Goal: Task Accomplishment & Management: Manage account settings

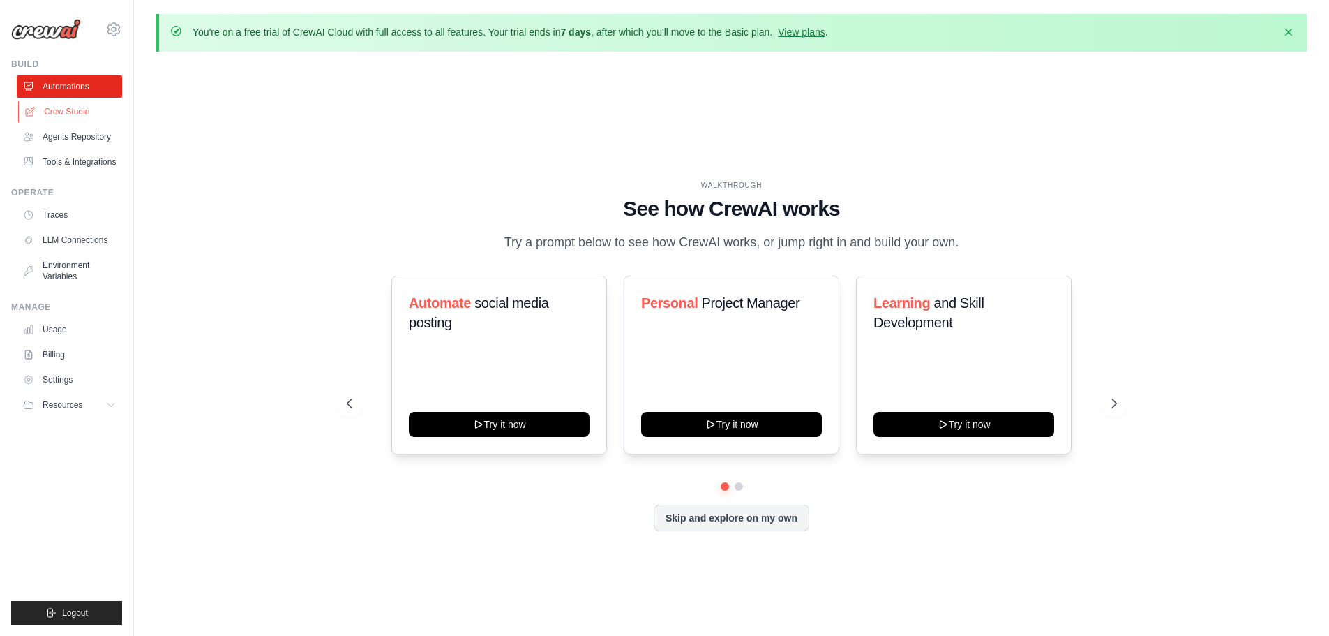
click at [93, 110] on link "Crew Studio" at bounding box center [70, 111] width 105 height 22
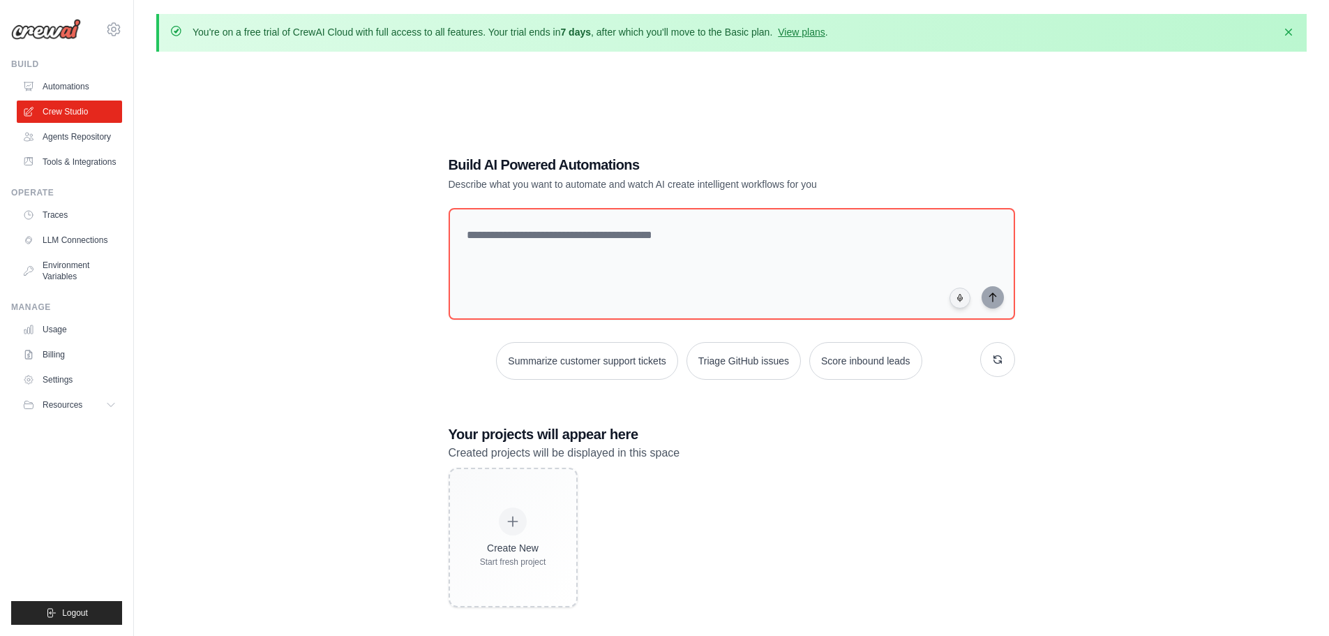
click at [93, 138] on link "Agents Repository" at bounding box center [69, 137] width 105 height 22
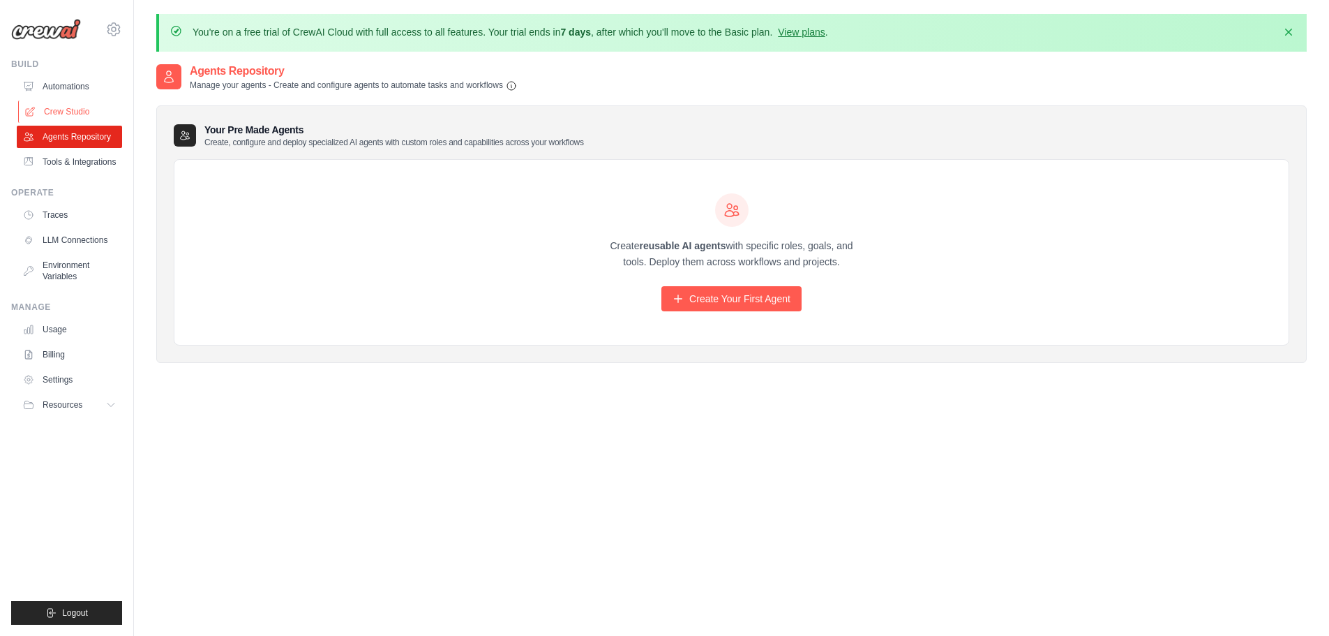
click at [87, 117] on link "Crew Studio" at bounding box center [70, 111] width 105 height 22
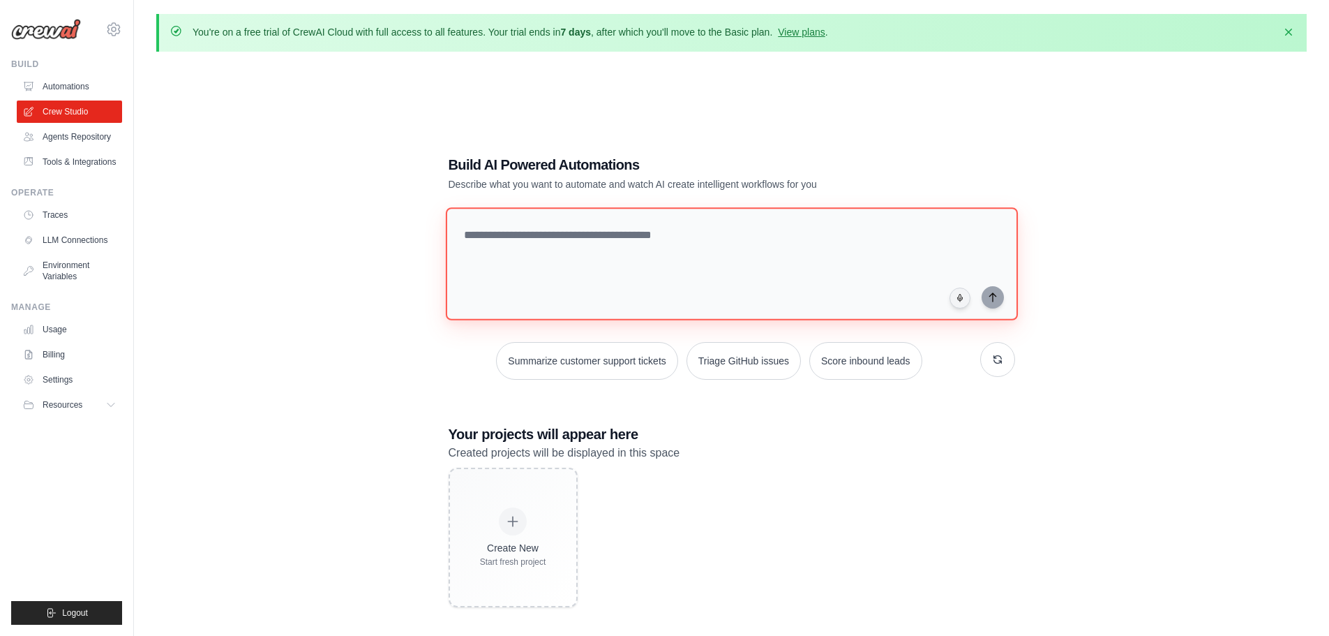
click at [605, 237] on textarea at bounding box center [731, 263] width 572 height 113
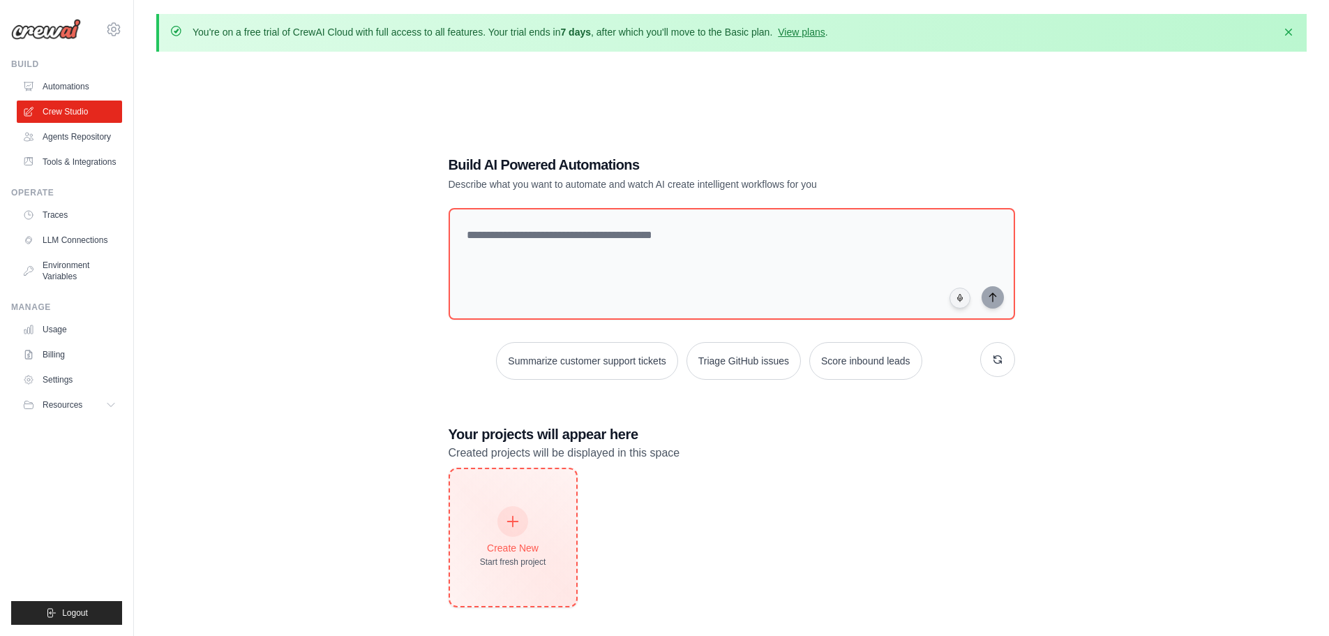
click at [507, 537] on div "Create New Start fresh project" at bounding box center [513, 537] width 66 height 60
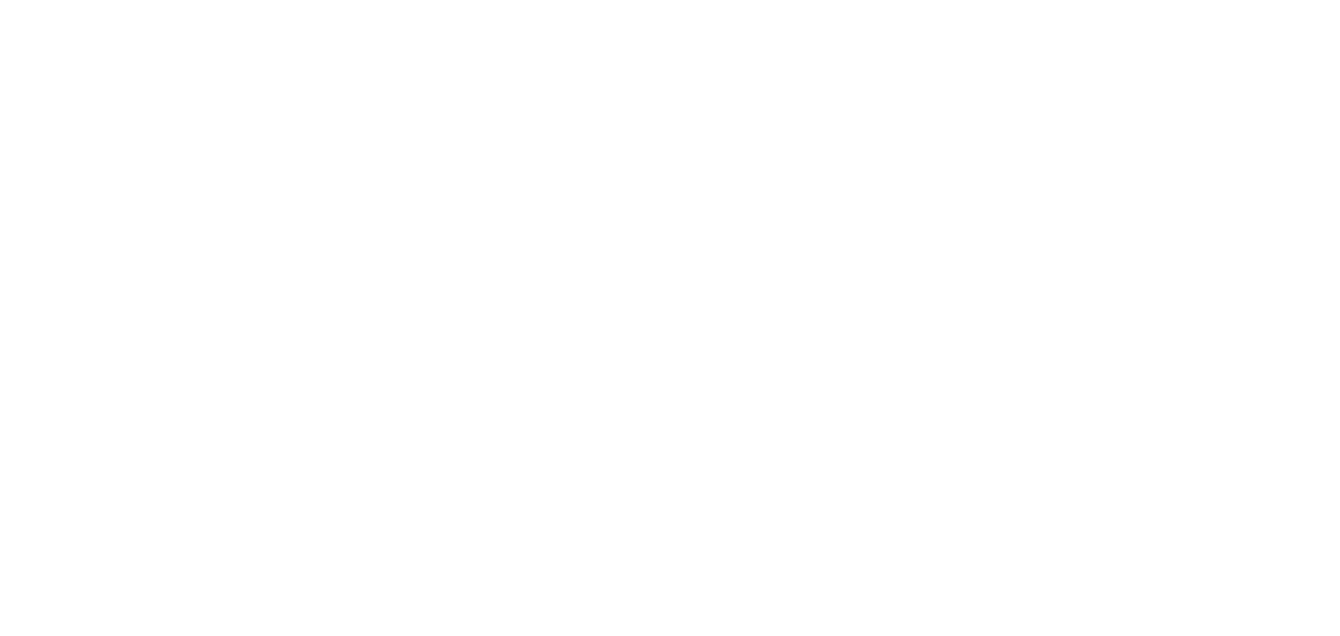
click at [77, 0] on html at bounding box center [670, 0] width 1340 height 0
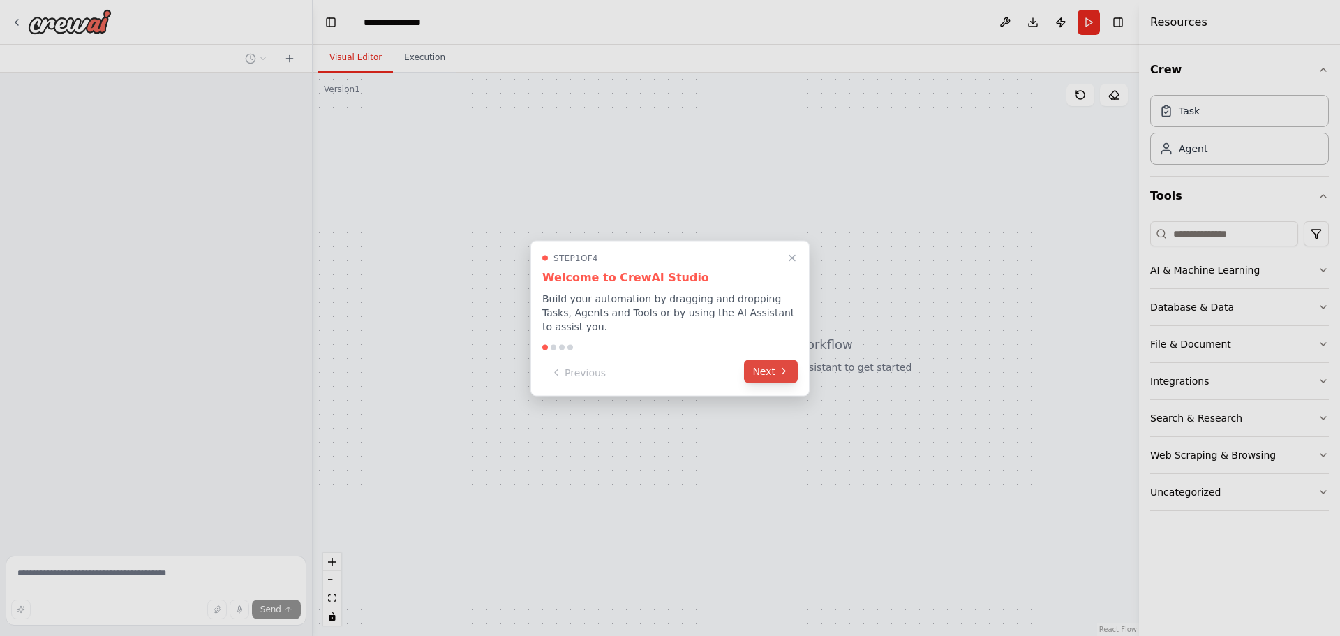
click at [776, 364] on button "Next" at bounding box center [771, 370] width 54 height 23
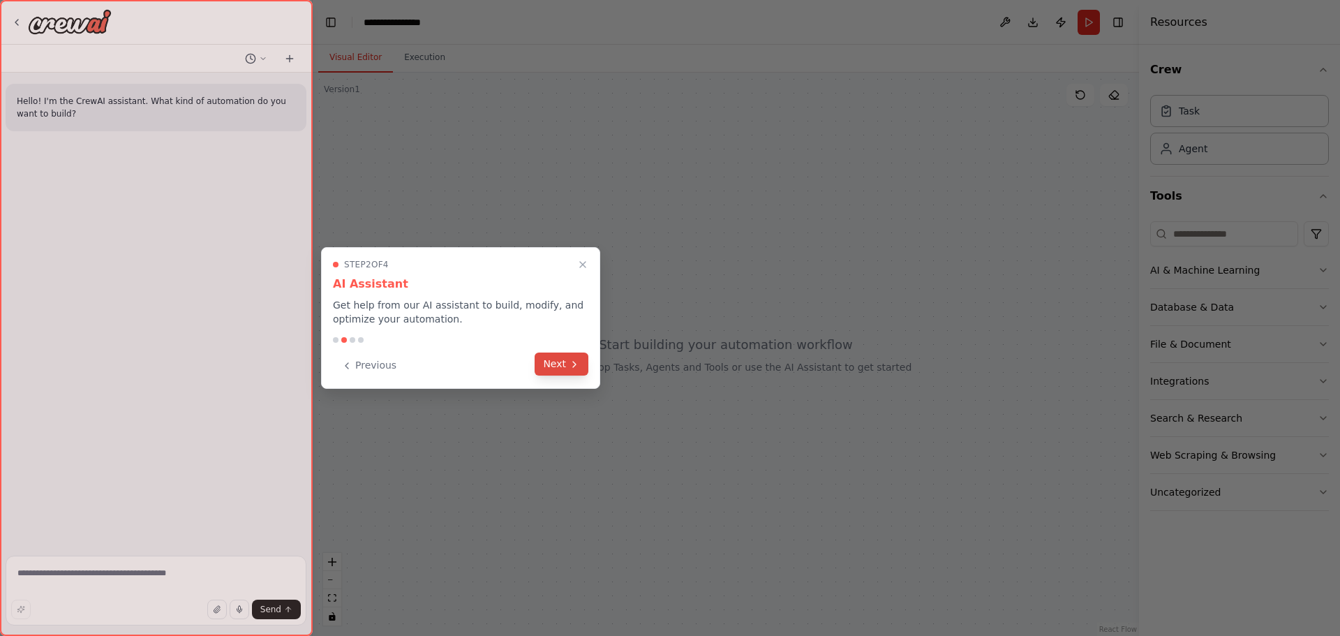
click at [550, 356] on button "Next" at bounding box center [561, 363] width 54 height 23
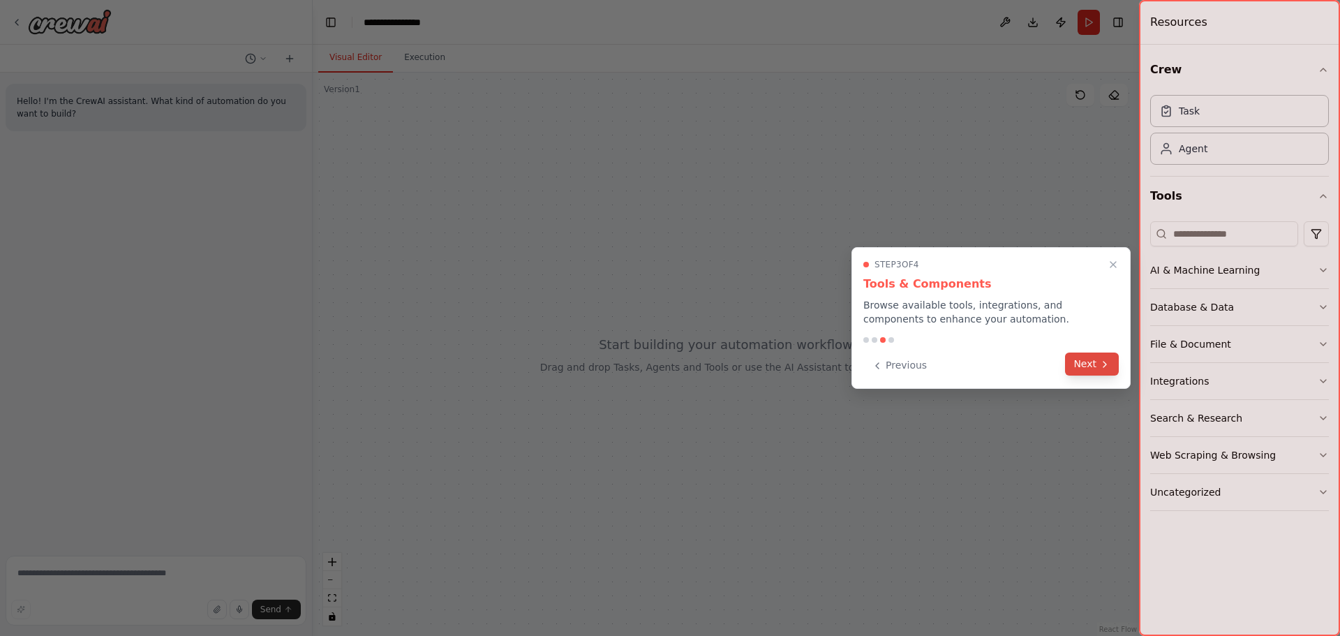
click at [1088, 366] on button "Next" at bounding box center [1092, 363] width 54 height 23
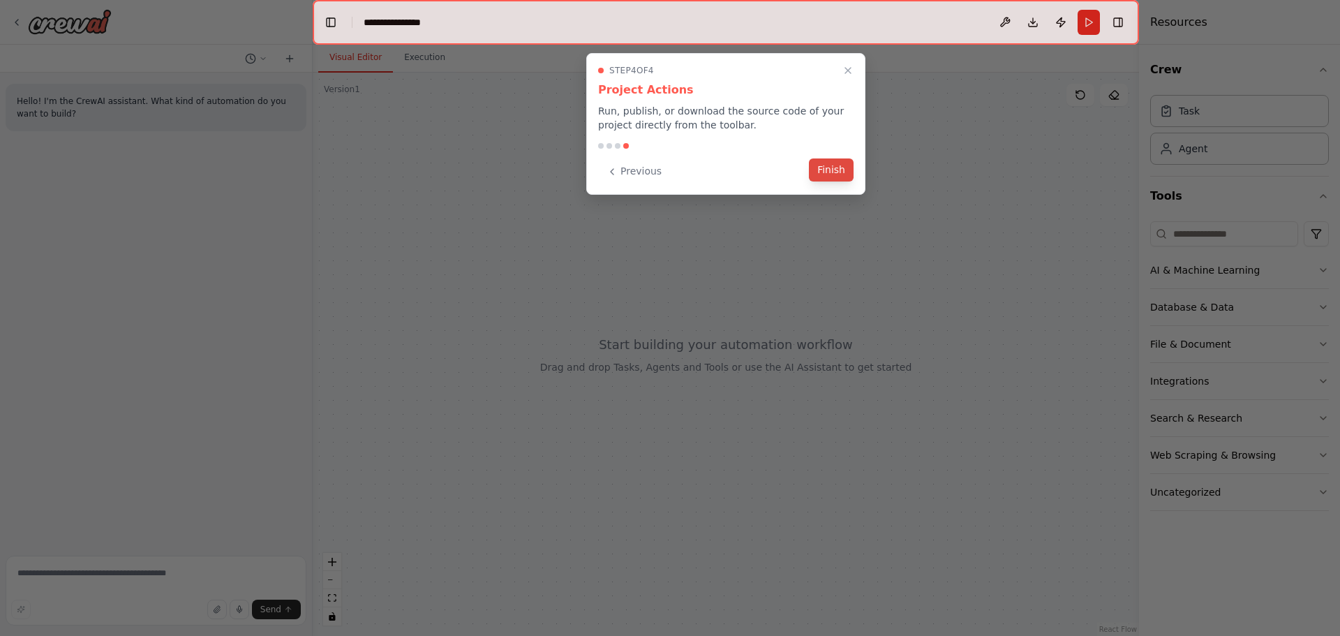
click at [822, 172] on button "Finish" at bounding box center [831, 169] width 45 height 23
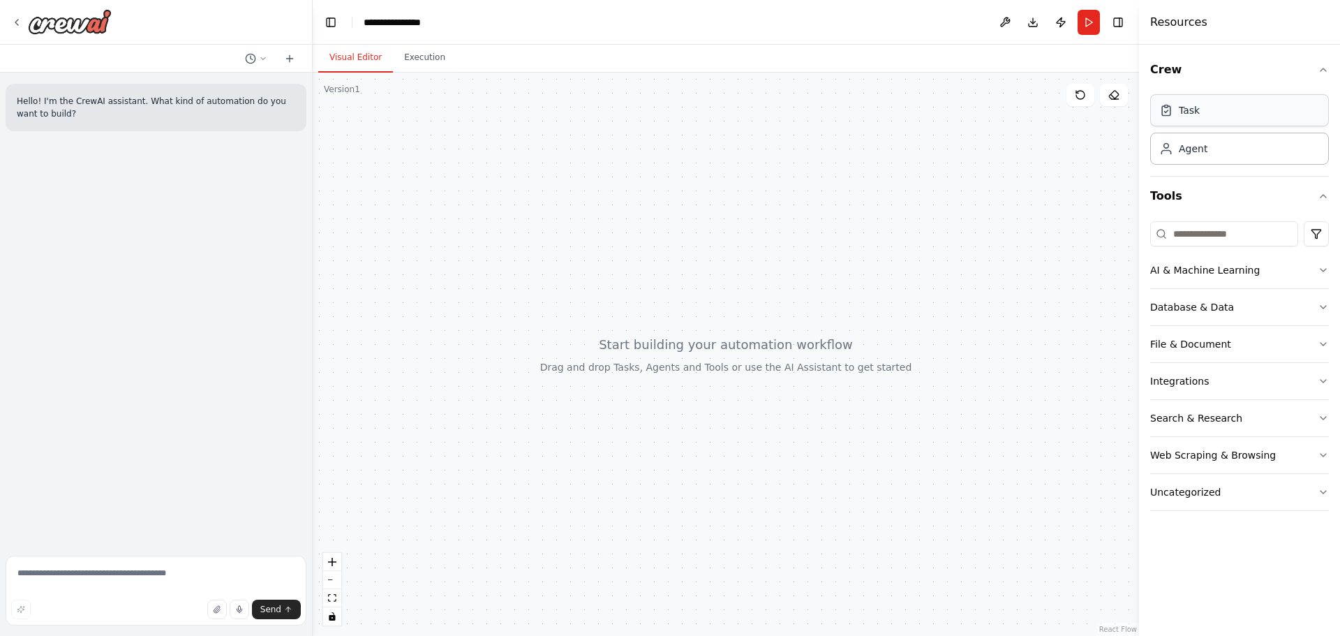
click at [1251, 114] on div "Task" at bounding box center [1239, 110] width 179 height 32
click at [1229, 160] on div "Agent" at bounding box center [1239, 148] width 179 height 32
click at [1279, 342] on button "File & Document" at bounding box center [1239, 344] width 179 height 36
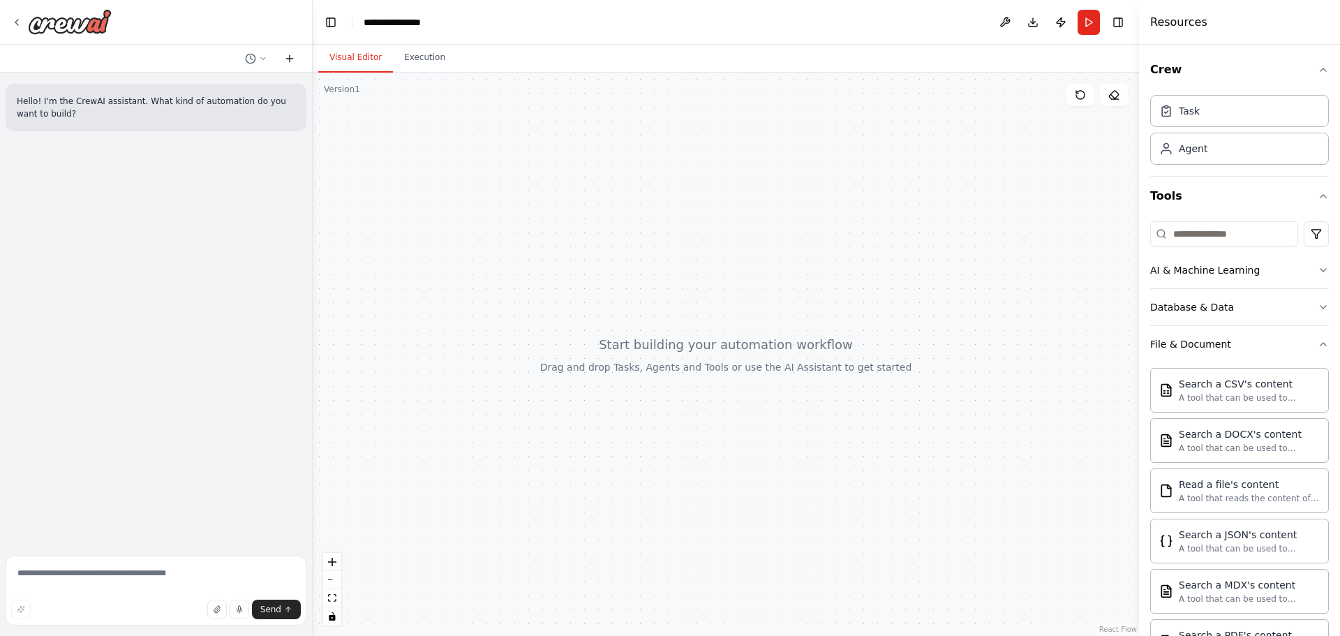
click at [285, 58] on icon at bounding box center [289, 58] width 11 height 11
click at [287, 59] on icon at bounding box center [289, 59] width 6 height 0
click at [407, 59] on button "Execution" at bounding box center [424, 57] width 63 height 29
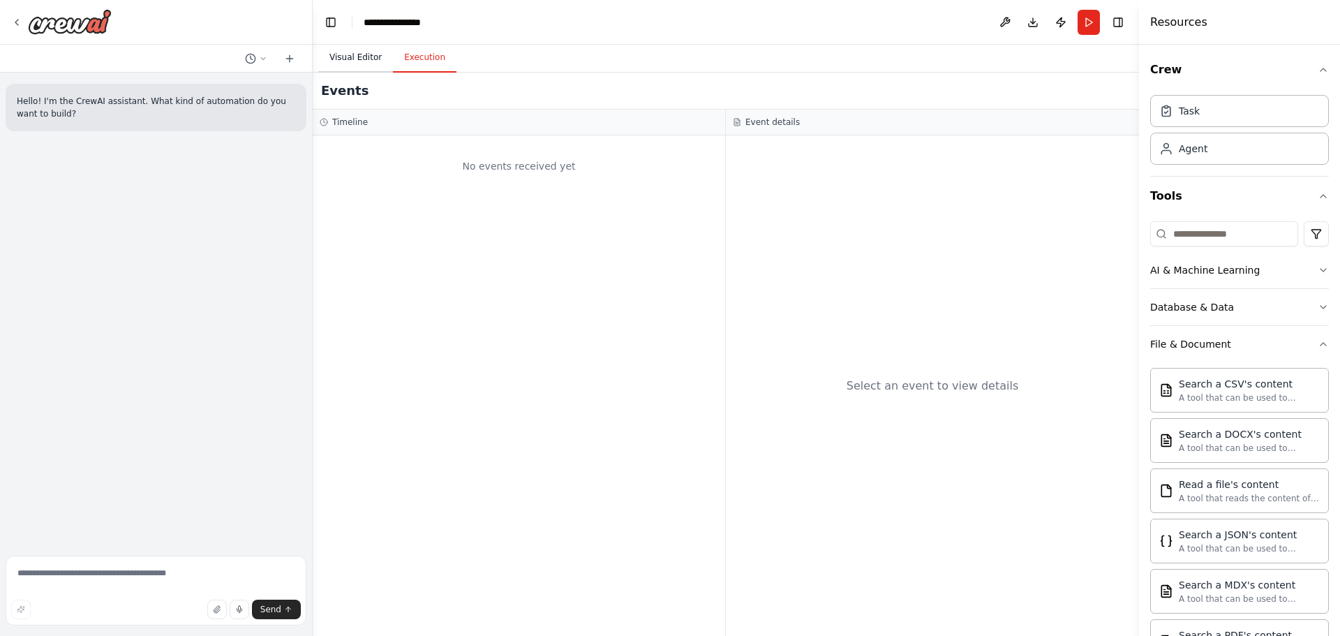
click at [375, 57] on button "Visual Editor" at bounding box center [355, 57] width 75 height 29
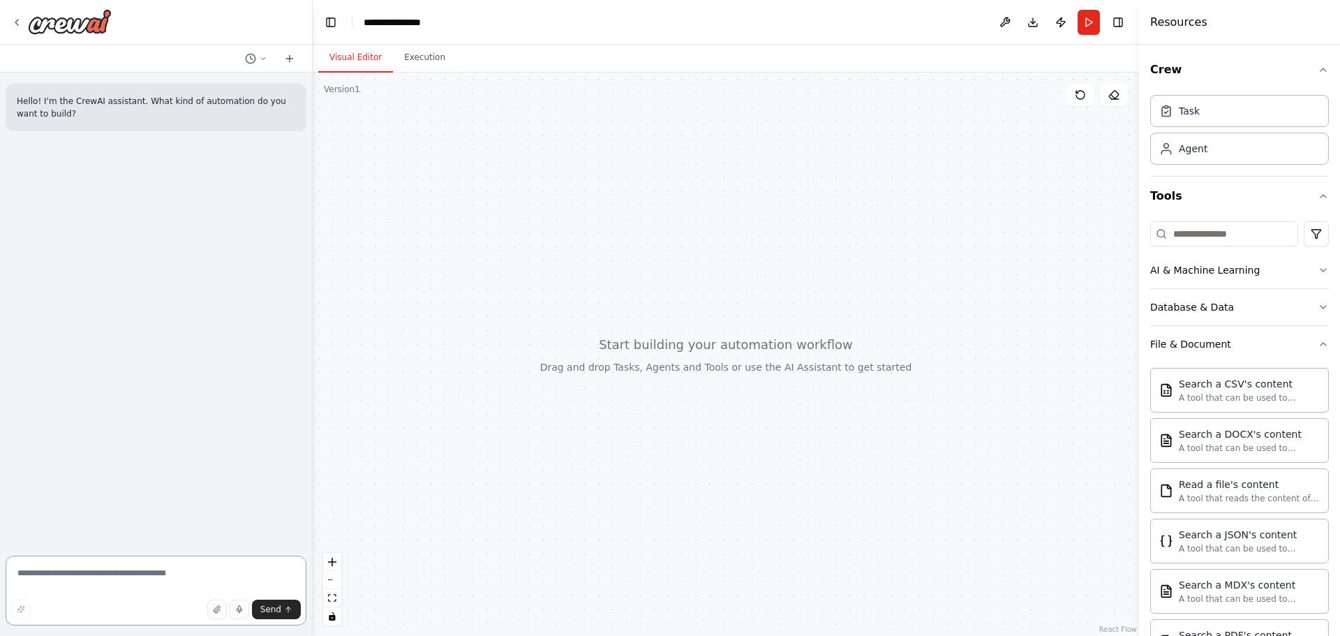
click at [112, 571] on textarea at bounding box center [156, 590] width 301 height 70
click at [14, 22] on icon at bounding box center [16, 22] width 11 height 11
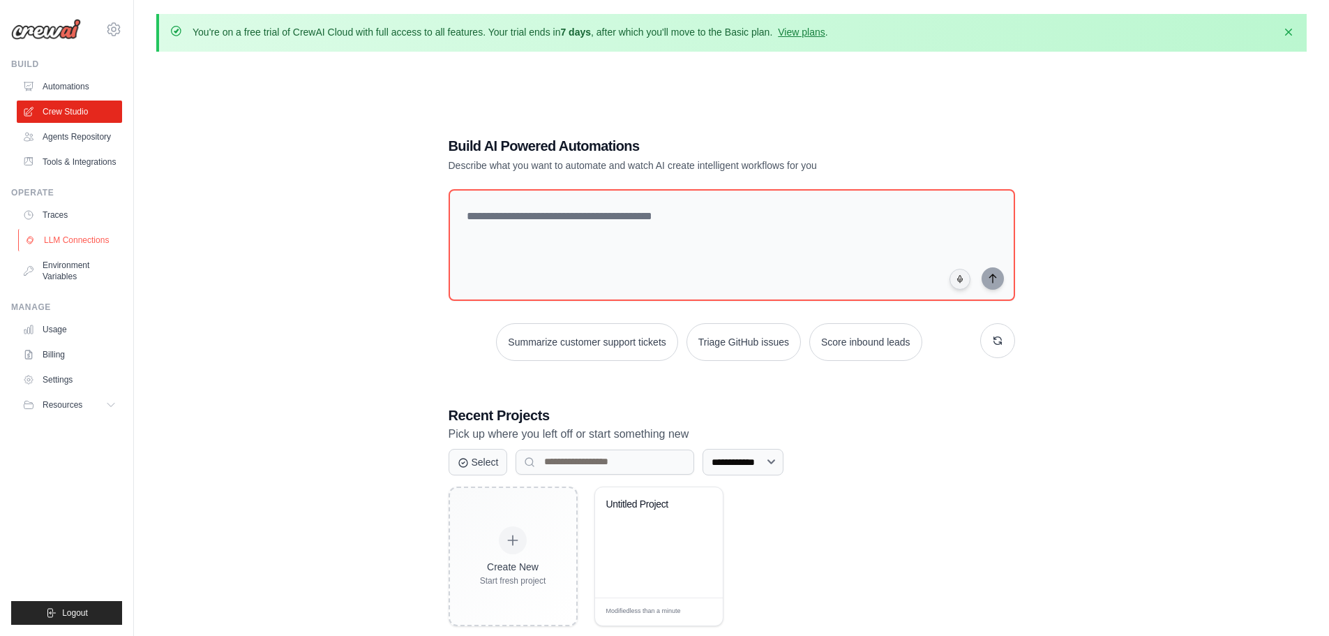
click at [84, 241] on link "LLM Connections" at bounding box center [70, 240] width 105 height 22
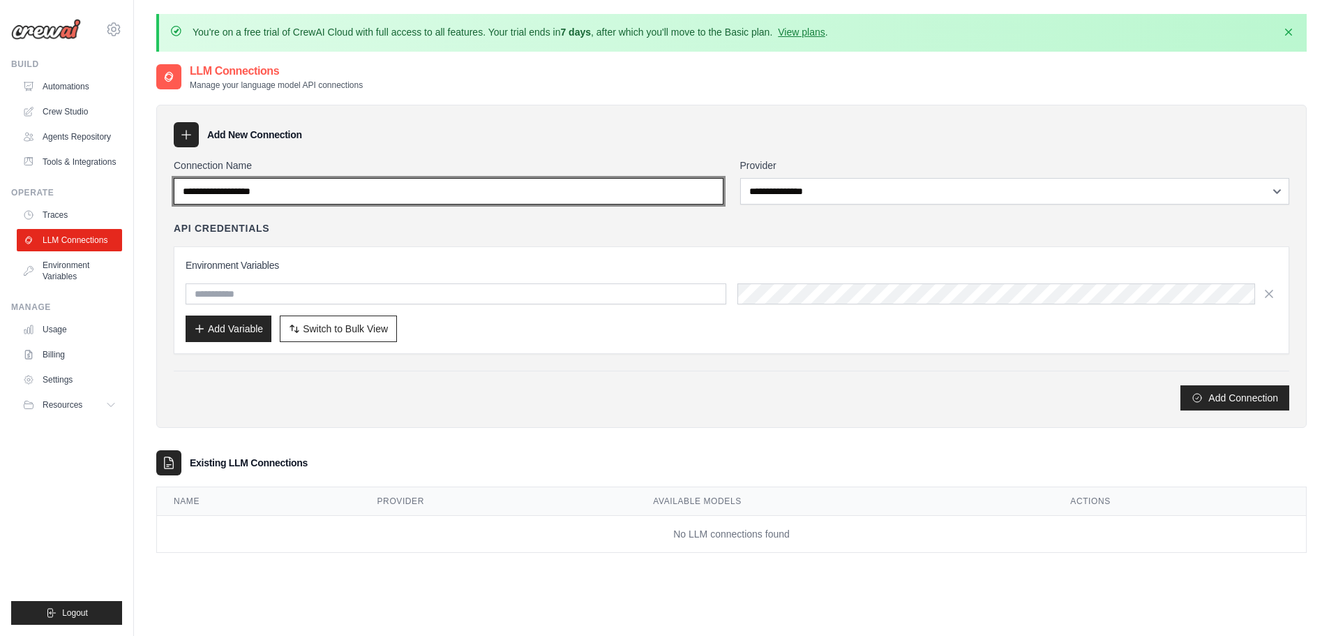
click at [417, 191] on input "Connection Name" at bounding box center [449, 191] width 550 height 27
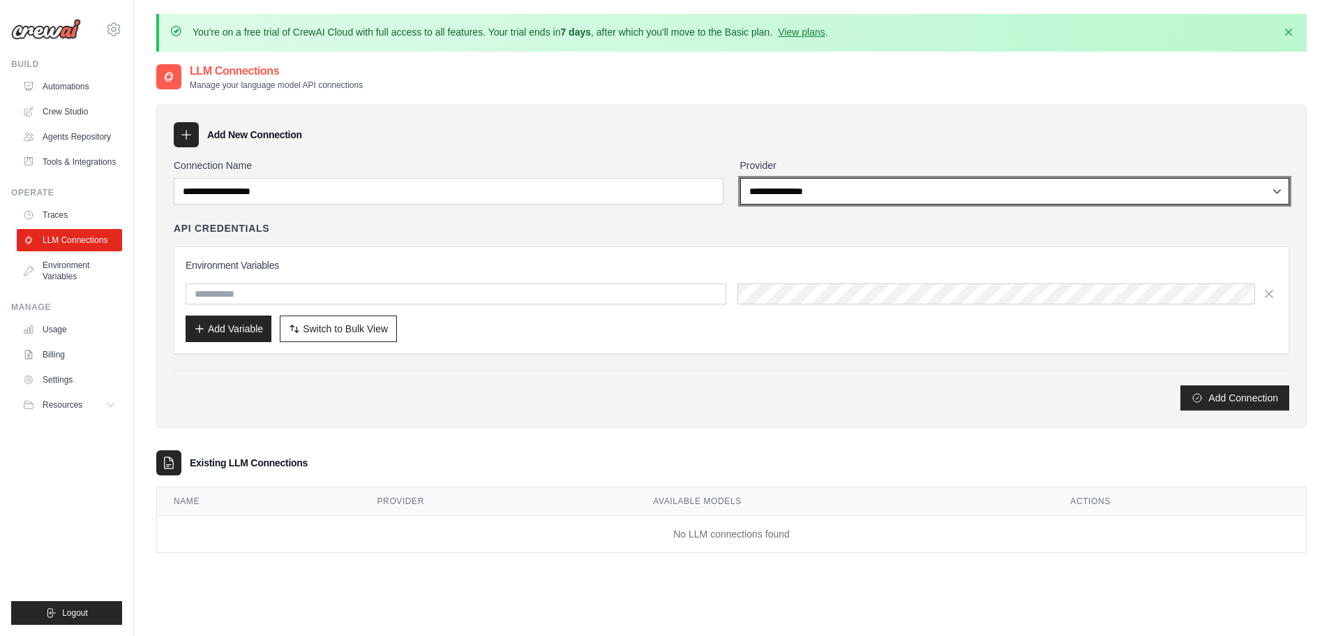
click at [933, 190] on select "**********" at bounding box center [1015, 191] width 550 height 27
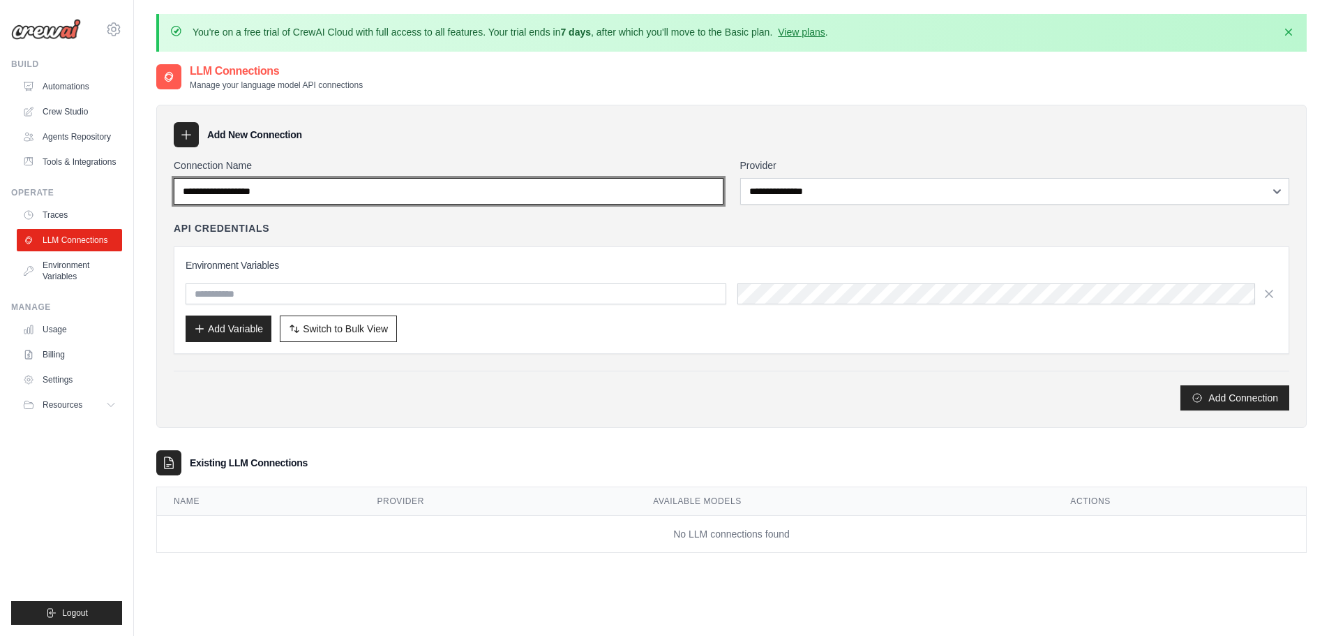
click at [423, 193] on input "Connection Name" at bounding box center [449, 191] width 550 height 27
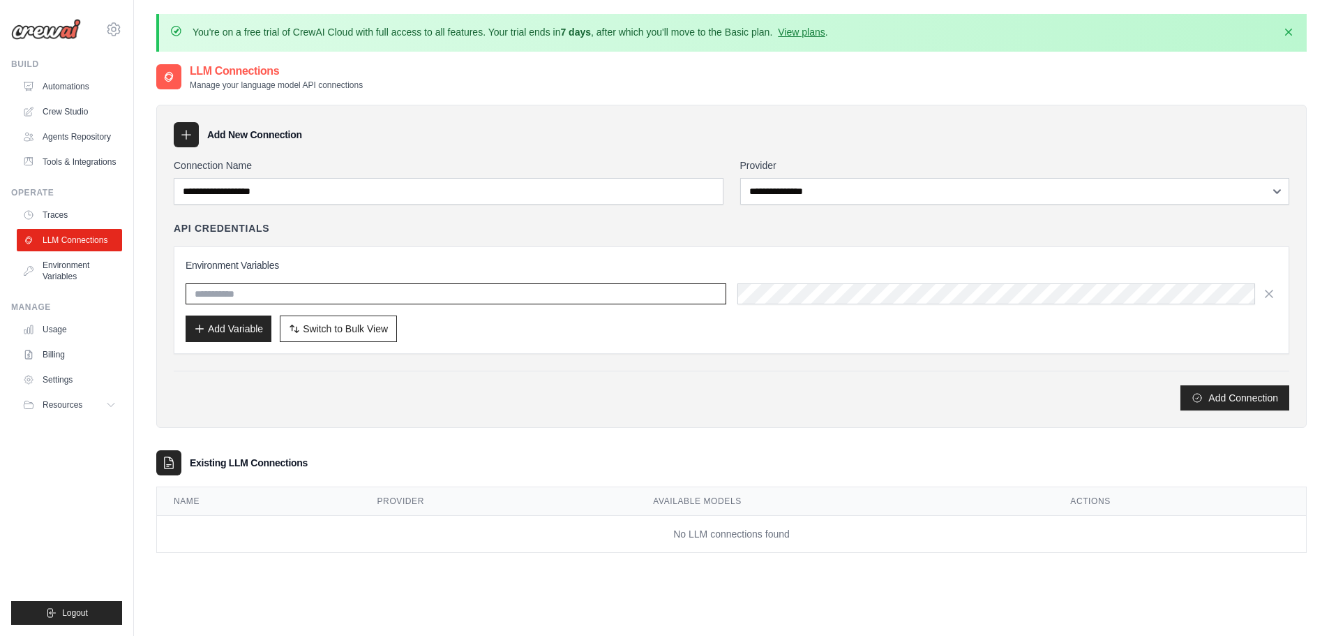
click at [366, 293] on input "text" at bounding box center [456, 293] width 541 height 21
click at [190, 136] on icon at bounding box center [186, 135] width 14 height 14
click at [186, 141] on icon at bounding box center [186, 135] width 14 height 14
click at [320, 213] on div "**********" at bounding box center [732, 284] width 1116 height 252
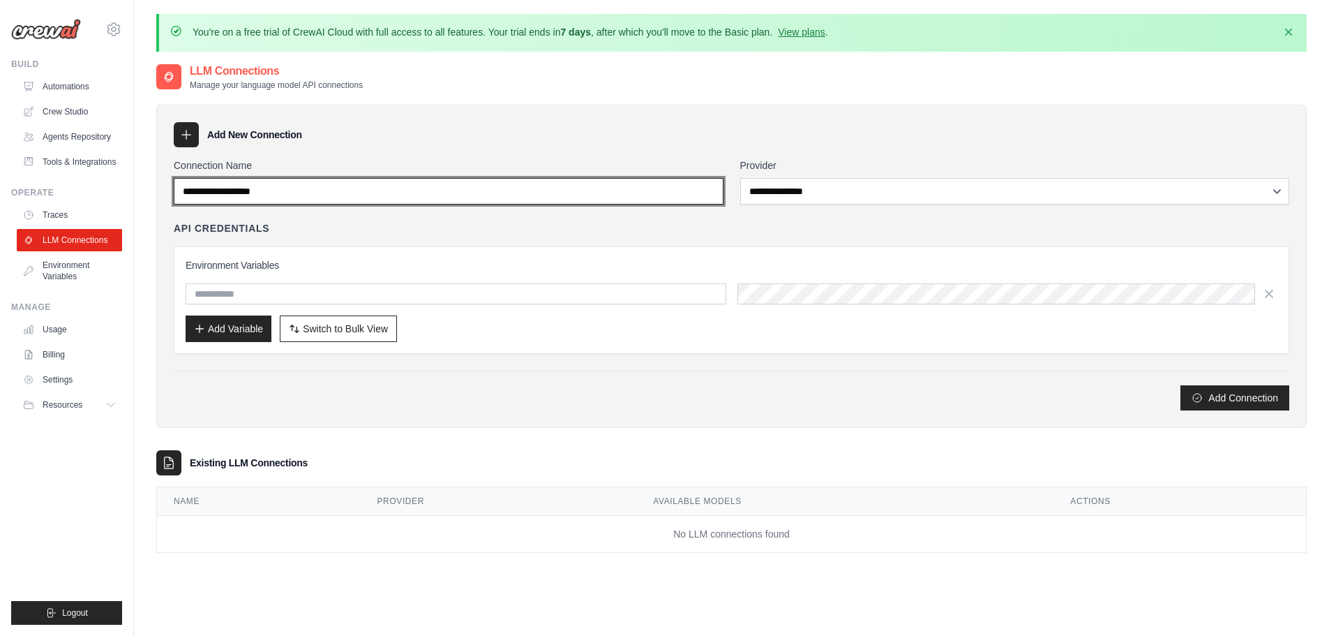
click at [319, 193] on input "Connection Name" at bounding box center [449, 191] width 550 height 27
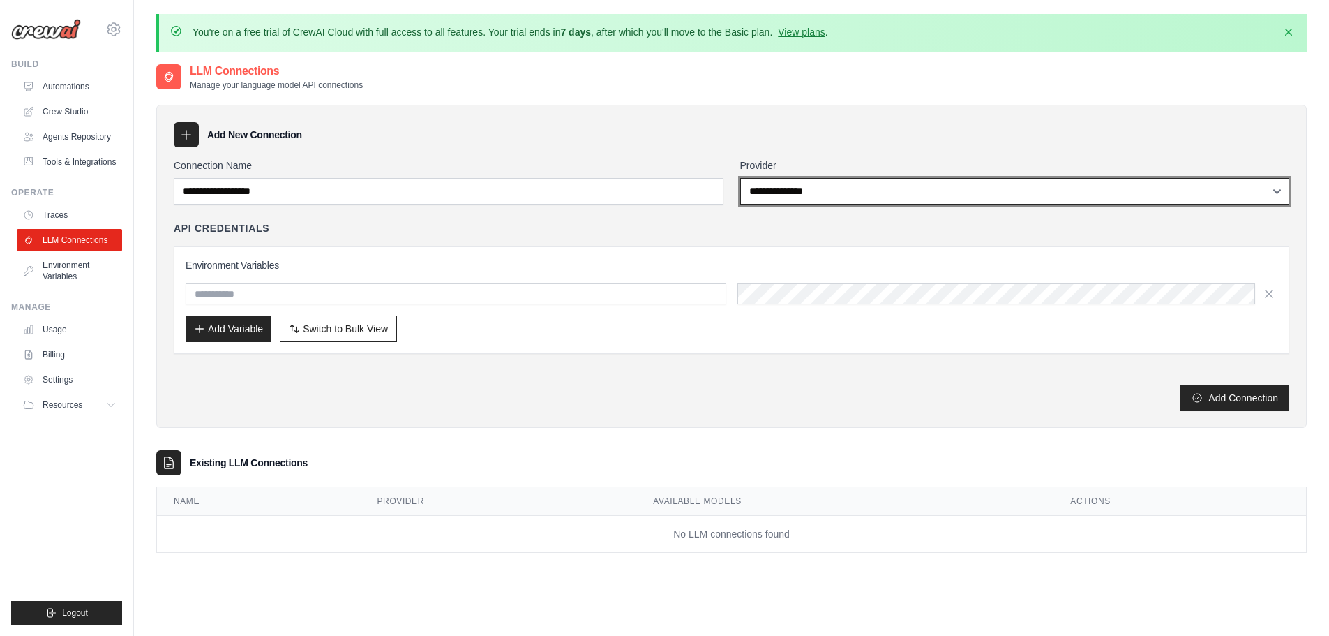
click at [847, 192] on select "**********" at bounding box center [1015, 191] width 550 height 27
select select "**********"
click at [740, 178] on select "**********" at bounding box center [1015, 191] width 550 height 27
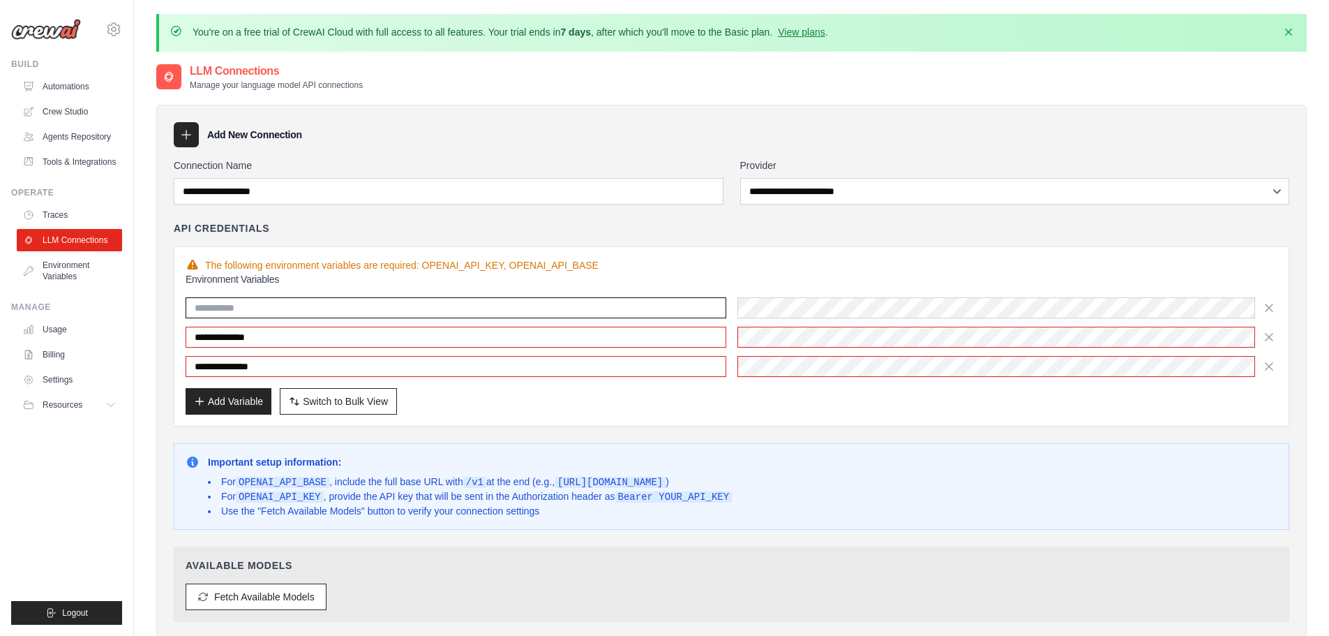
click at [258, 306] on input "text" at bounding box center [456, 307] width 541 height 21
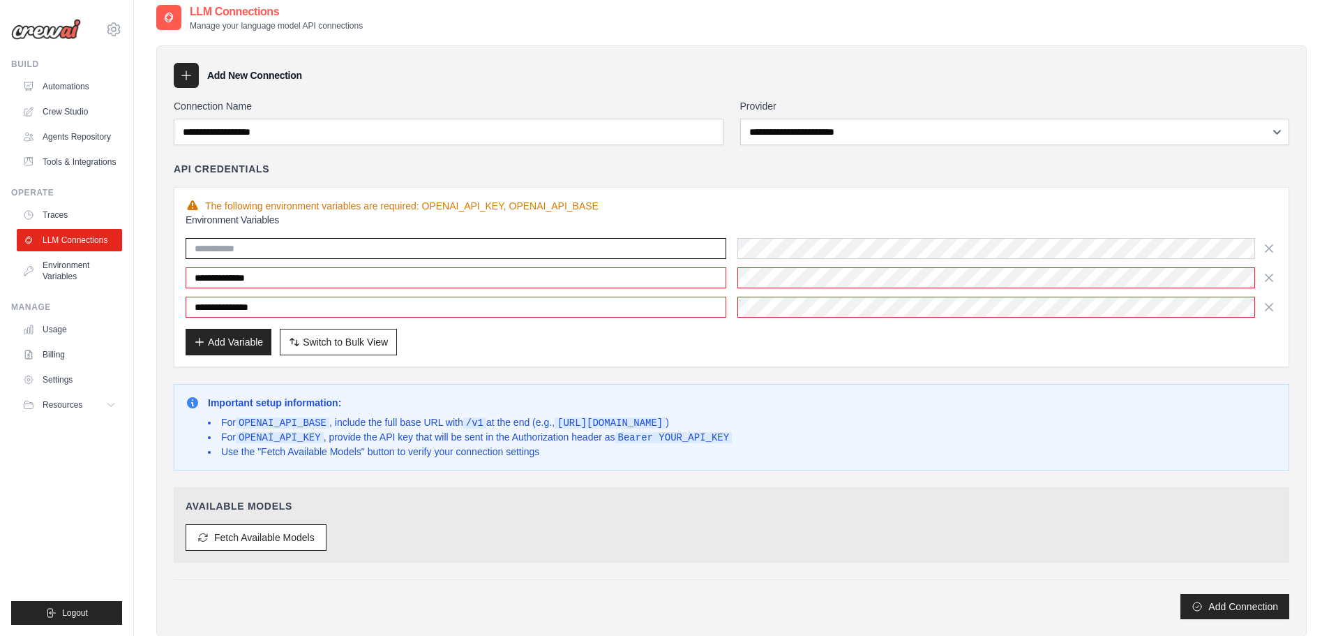
scroll to position [140, 0]
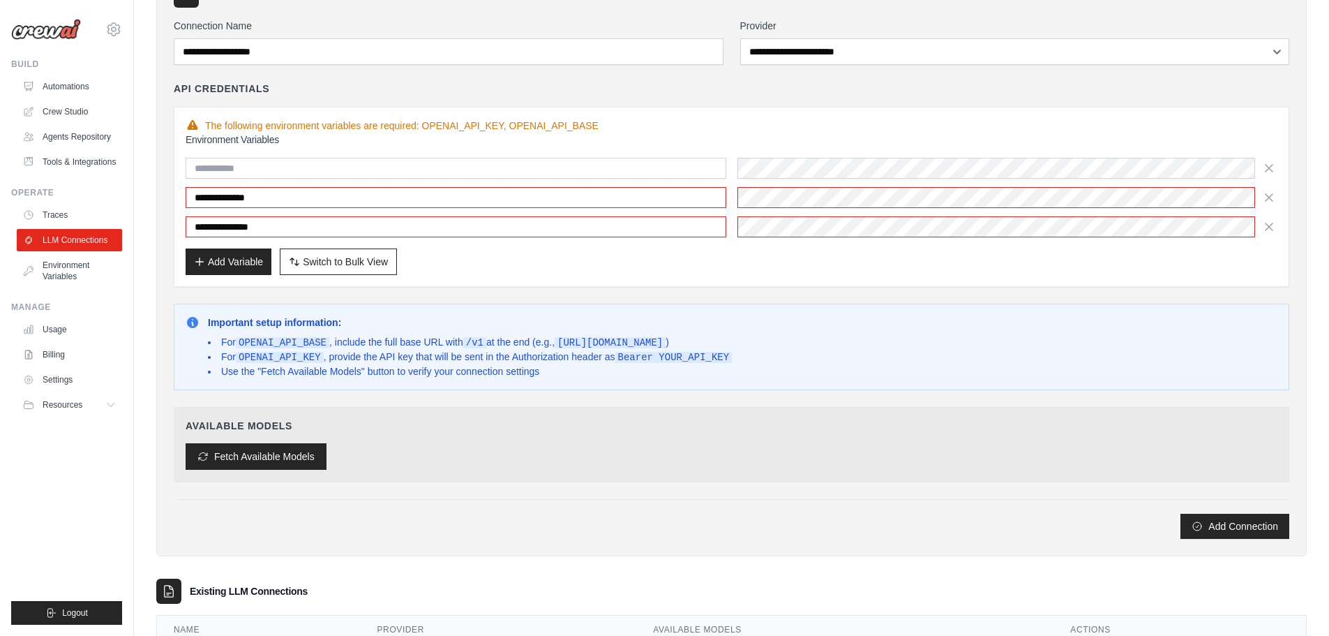
click at [296, 460] on button "Fetch Available Models" at bounding box center [256, 456] width 141 height 27
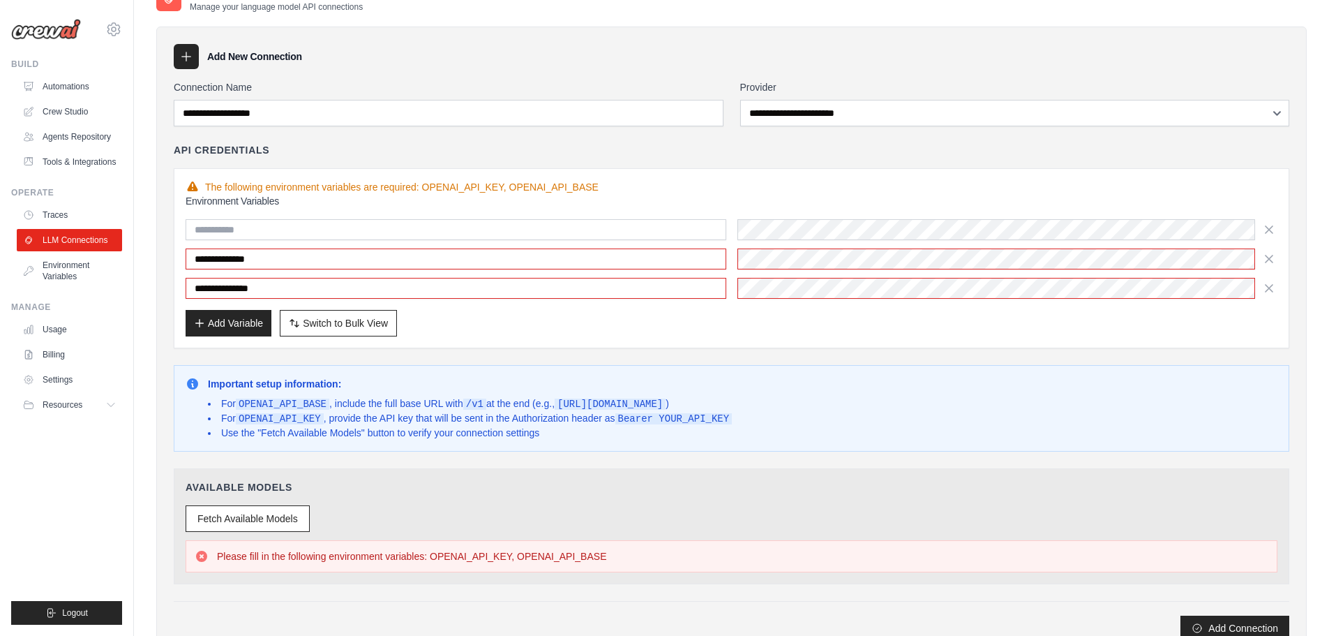
scroll to position [0, 0]
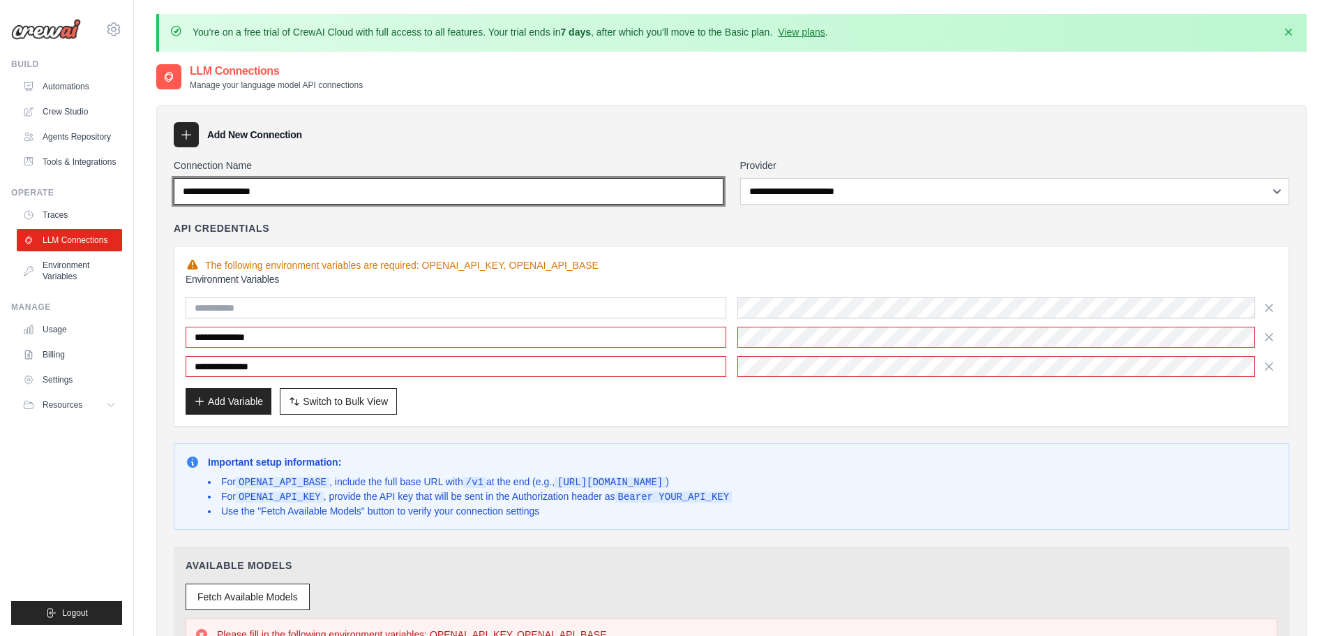
click at [352, 188] on input "Connection Name" at bounding box center [449, 191] width 550 height 27
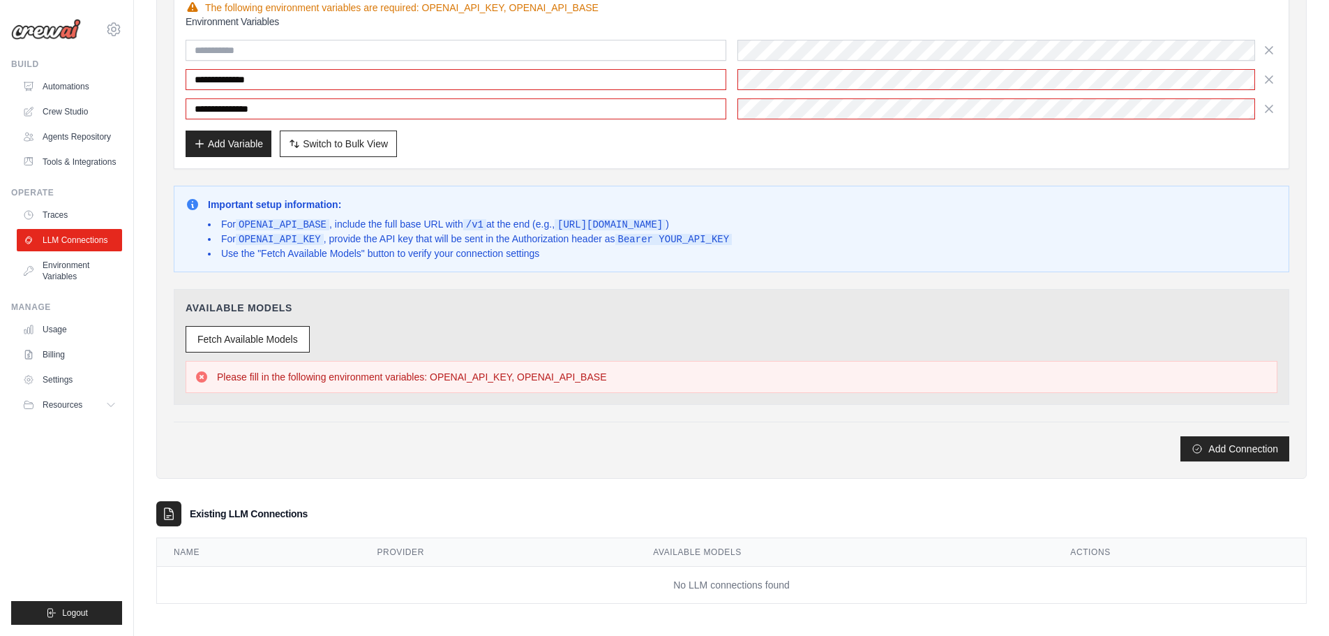
scroll to position [260, 0]
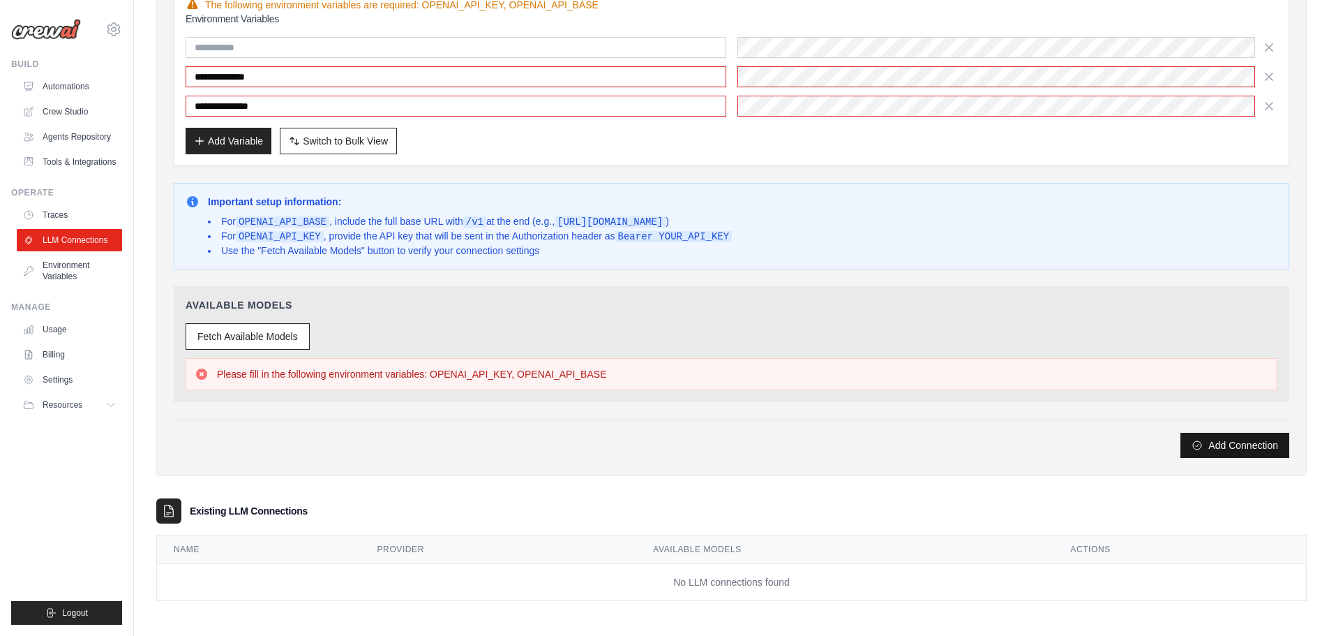
click at [1229, 437] on button "Add Connection" at bounding box center [1234, 445] width 109 height 25
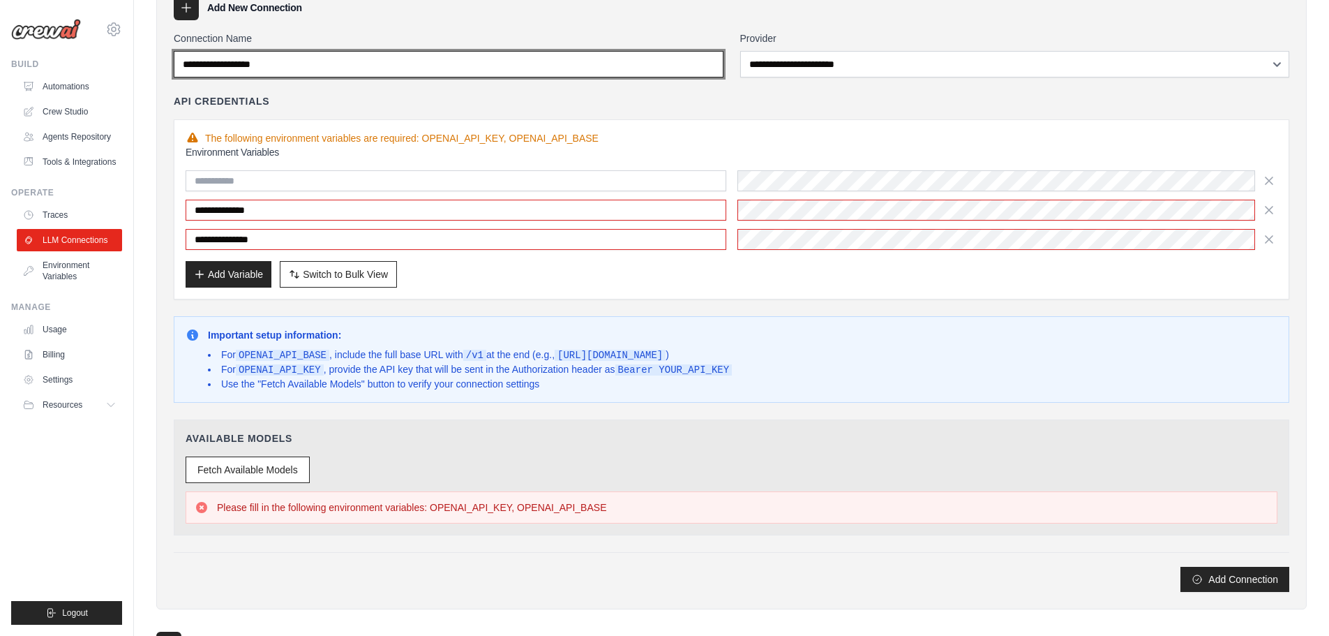
scroll to position [38, 0]
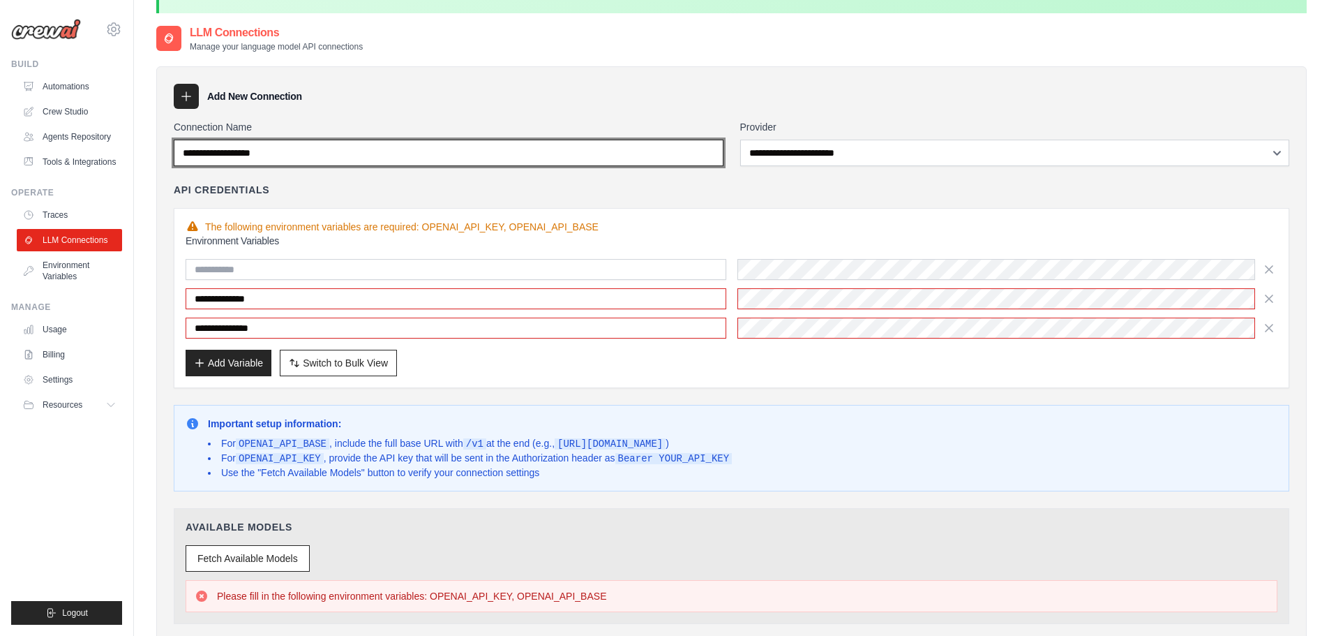
click at [327, 151] on input "Connection Name" at bounding box center [449, 153] width 550 height 27
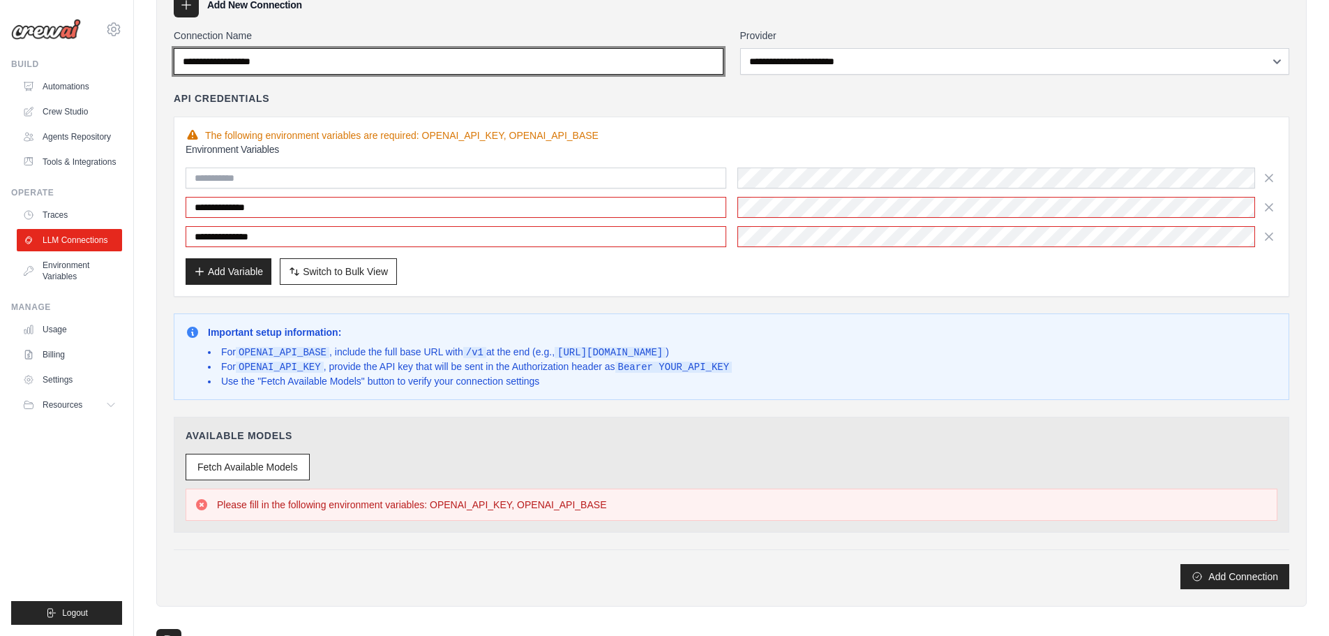
scroll to position [0, 0]
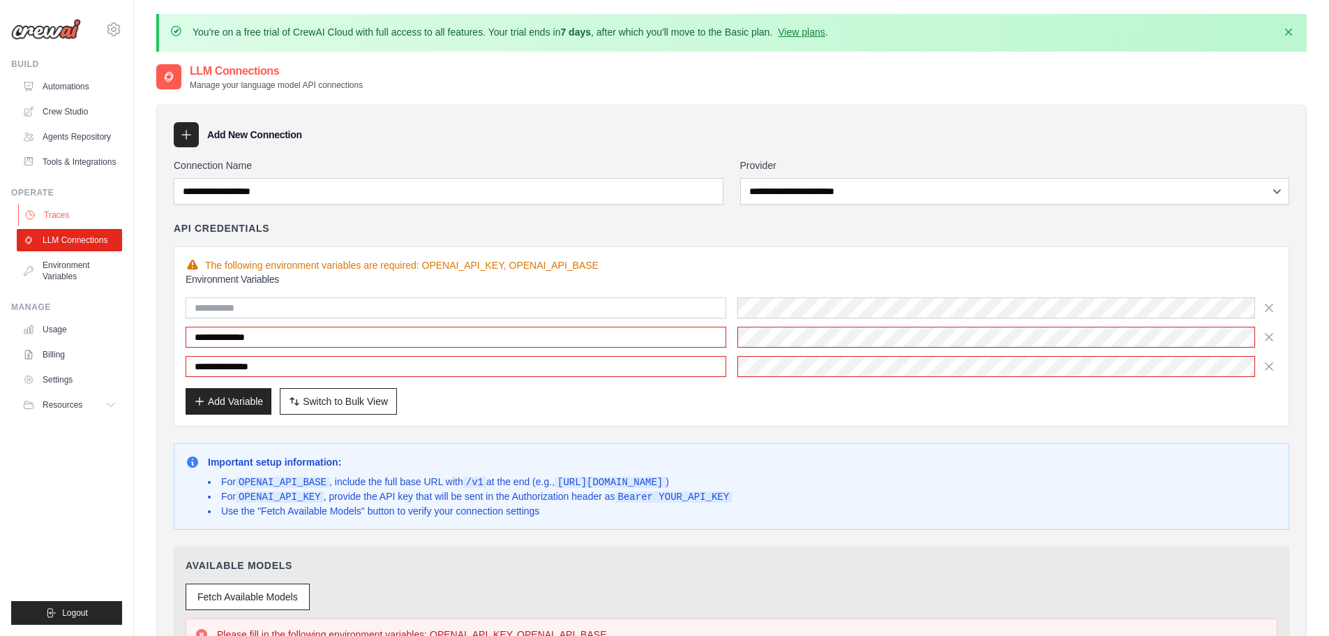
click at [64, 214] on link "Traces" at bounding box center [70, 215] width 105 height 22
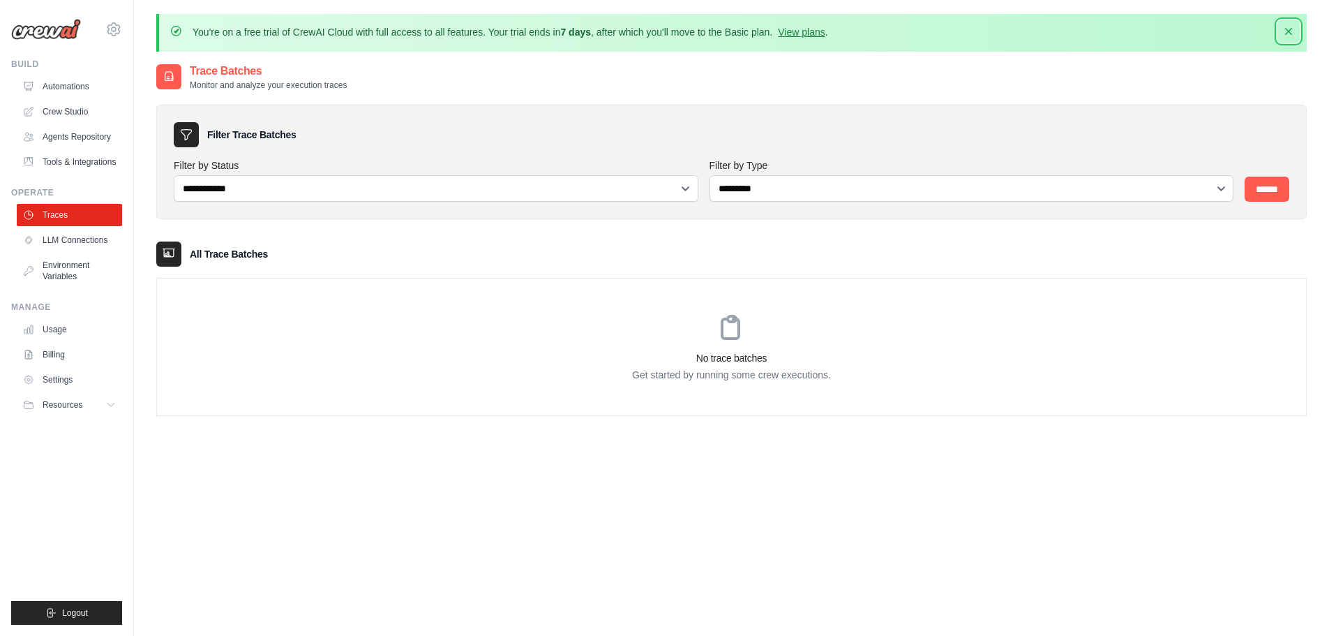
click at [1291, 32] on icon "button" at bounding box center [1289, 31] width 14 height 14
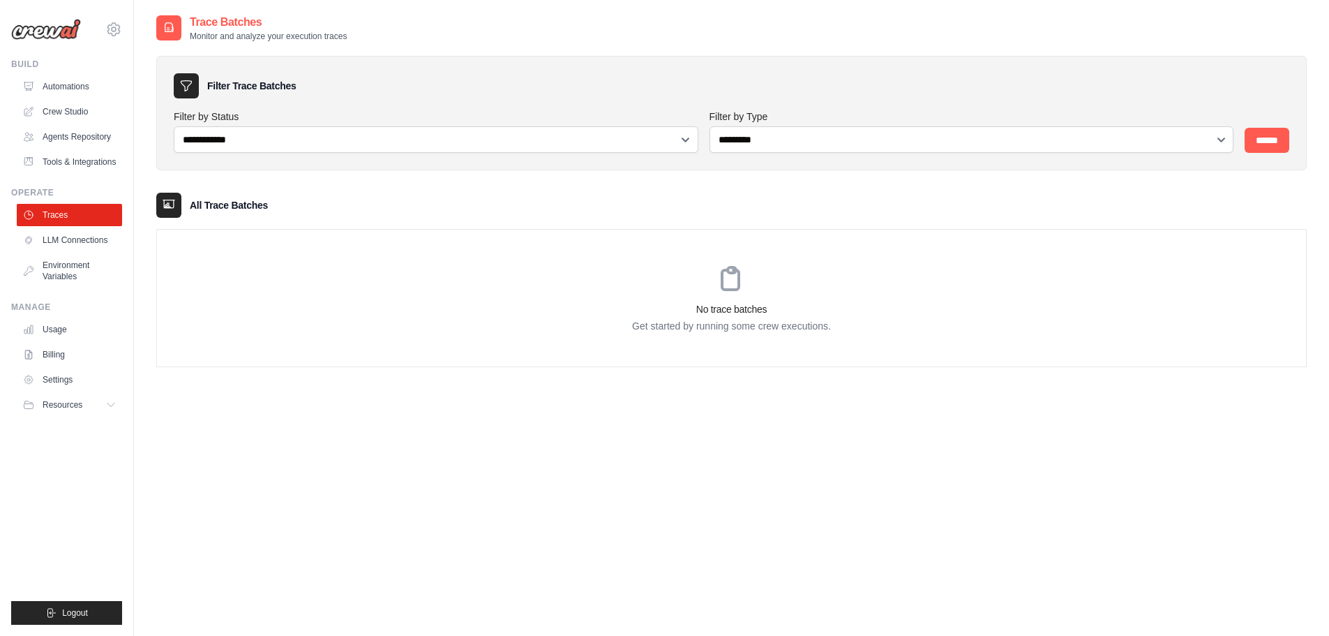
select select "**********"
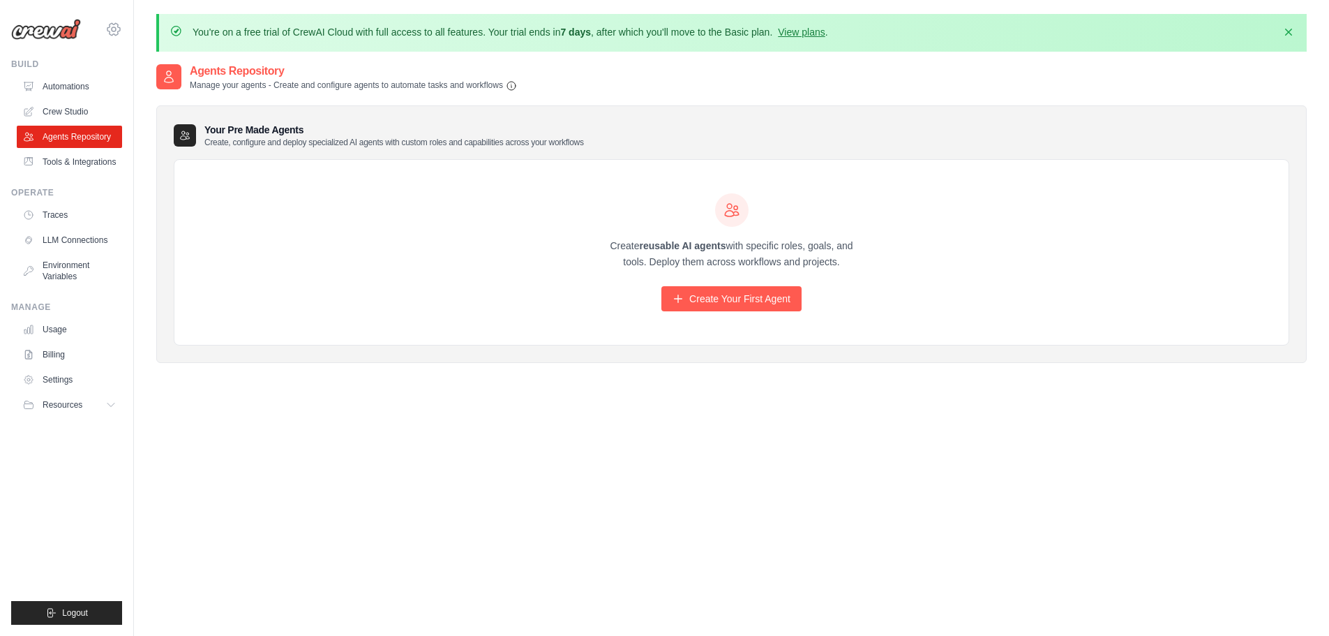
click at [119, 32] on icon at bounding box center [113, 29] width 17 height 17
click at [145, 83] on span "Settings" at bounding box center [174, 87] width 110 height 14
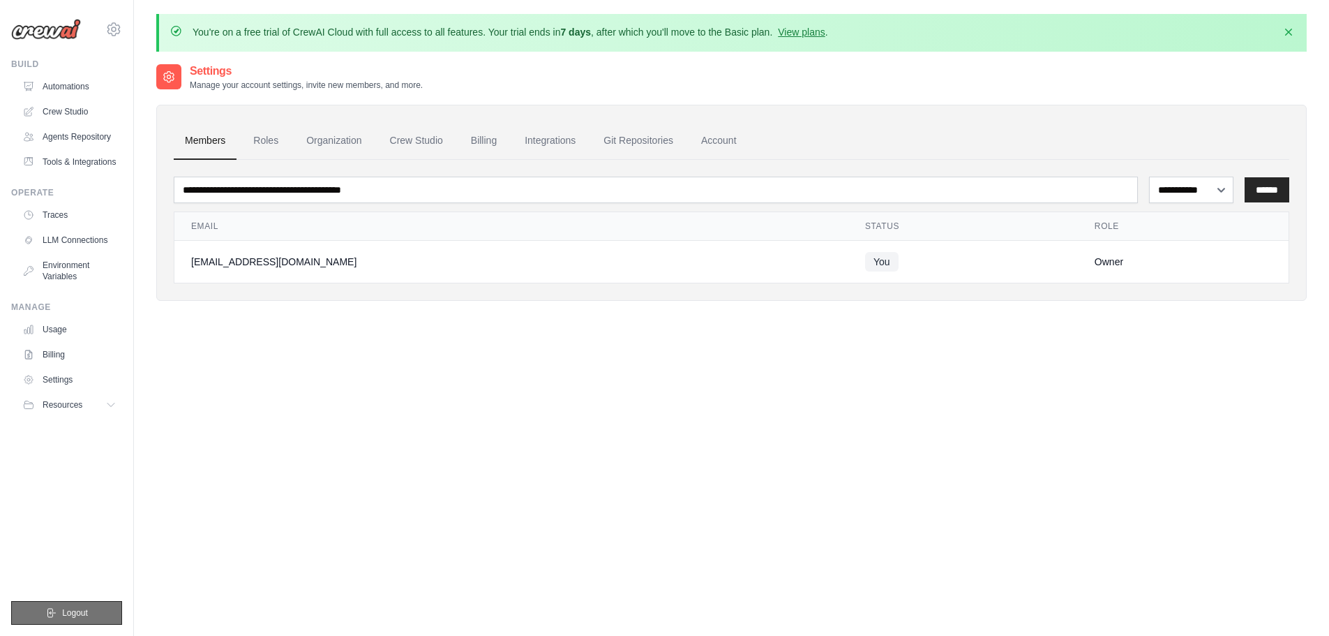
click at [91, 607] on button "Logout" at bounding box center [66, 613] width 111 height 24
